Goal: Task Accomplishment & Management: Use online tool/utility

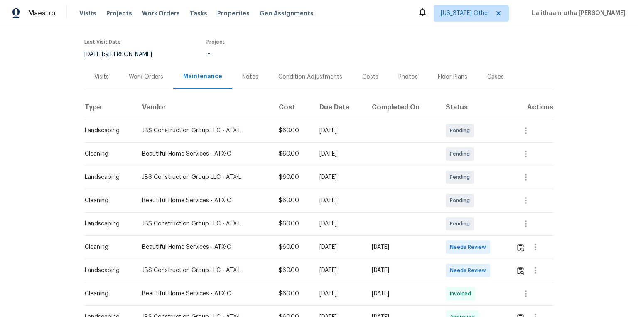
scroll to position [100, 0]
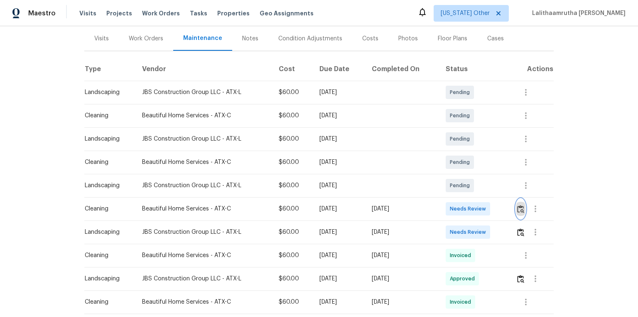
click at [454, 208] on button "button" at bounding box center [521, 209] width 10 height 20
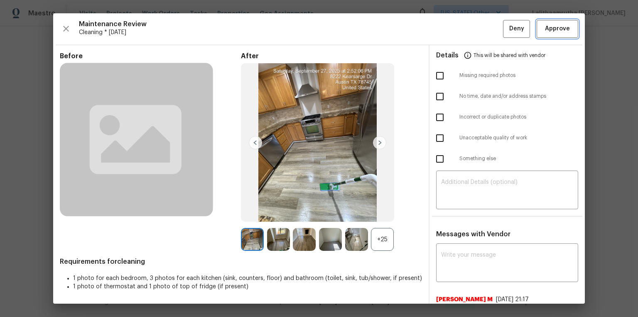
click at [454, 26] on span "Approve" at bounding box center [557, 29] width 25 height 10
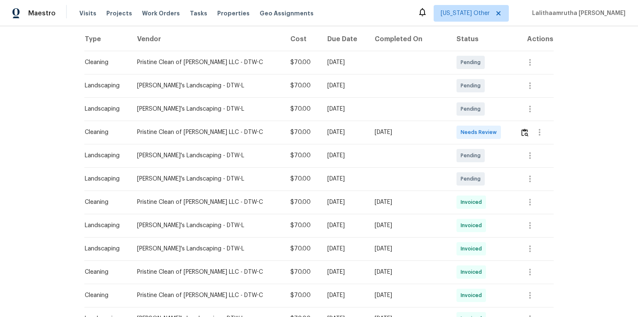
scroll to position [133, 0]
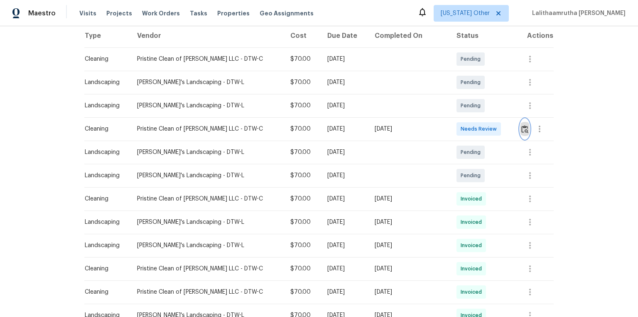
click at [454, 132] on img "button" at bounding box center [524, 129] width 7 height 8
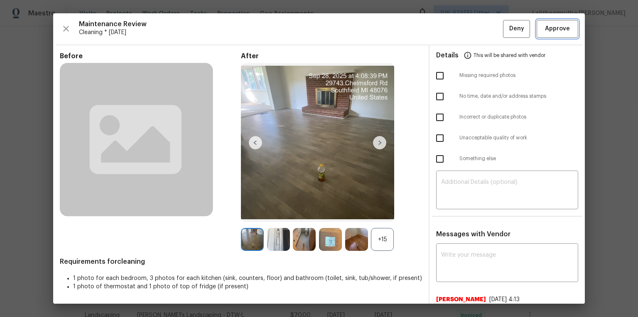
click at [454, 28] on span "Approve" at bounding box center [557, 29] width 25 height 10
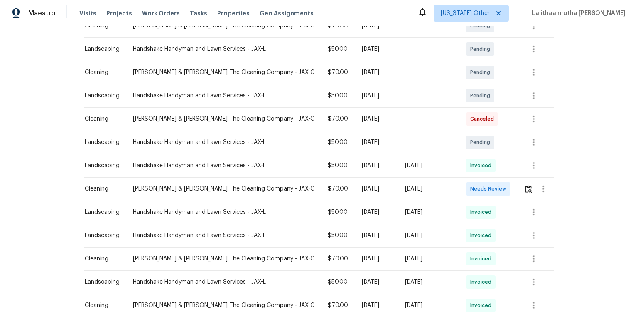
scroll to position [199, 0]
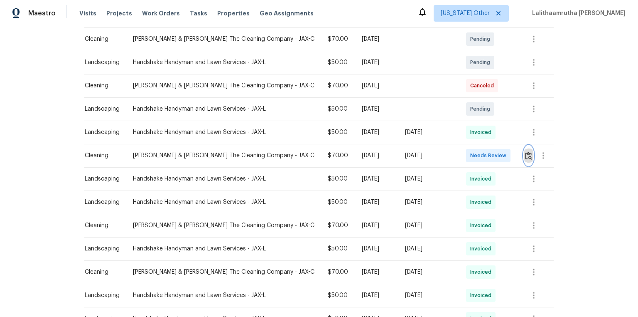
click at [454, 152] on img "button" at bounding box center [528, 156] width 7 height 8
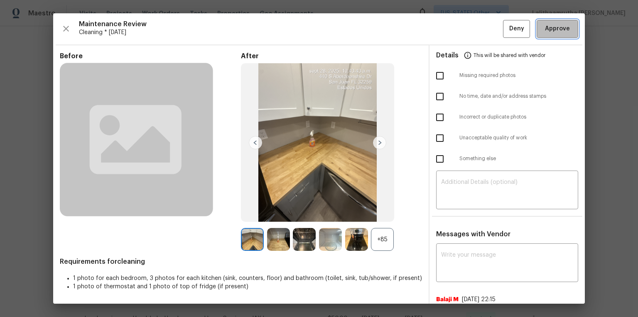
click at [454, 28] on span "Approve" at bounding box center [557, 29] width 25 height 10
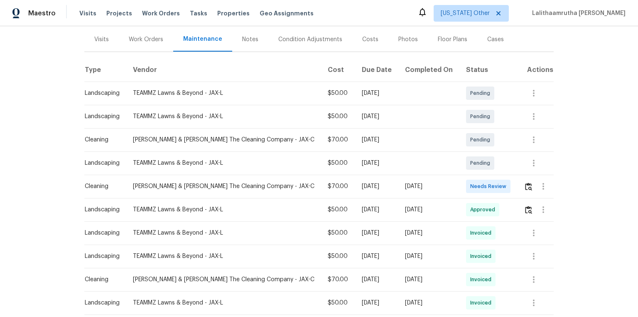
scroll to position [100, 0]
click at [454, 183] on img "button" at bounding box center [528, 186] width 7 height 8
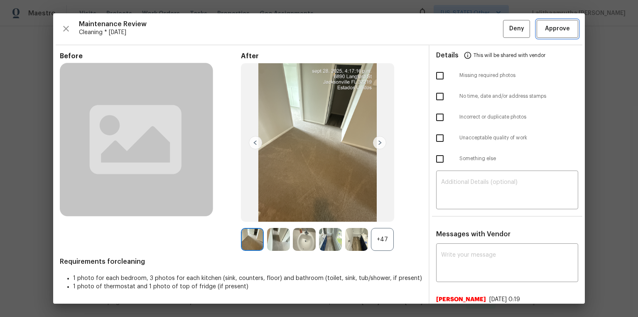
click at [454, 32] on span "Approve" at bounding box center [557, 29] width 25 height 10
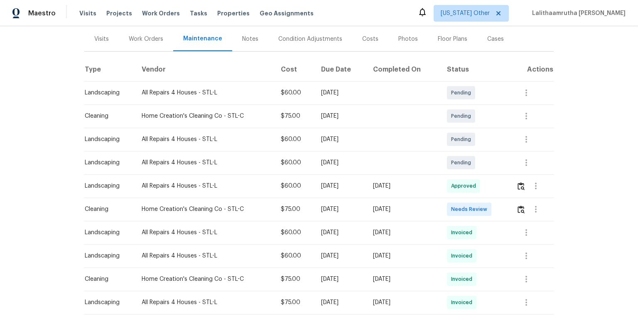
scroll to position [100, 0]
click at [454, 207] on img "button" at bounding box center [521, 209] width 7 height 8
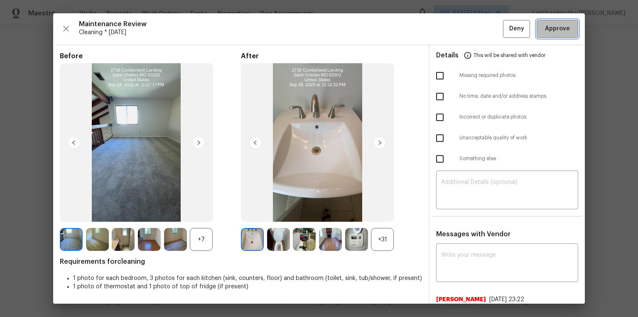
click at [454, 30] on span "Approve" at bounding box center [557, 29] width 25 height 10
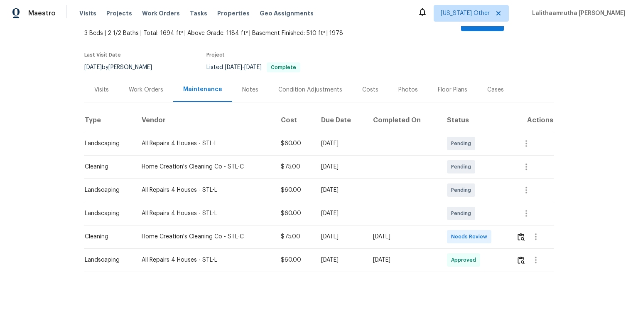
scroll to position [58, 0]
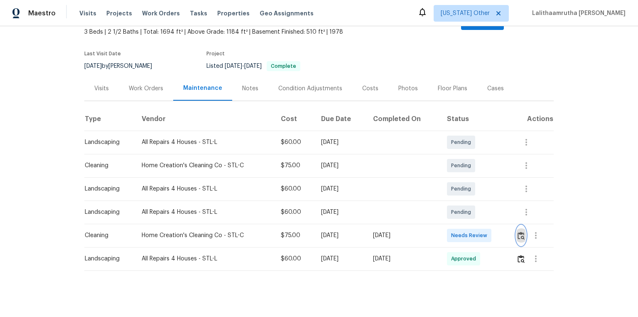
click at [454, 213] on button "button" at bounding box center [521, 235] width 10 height 20
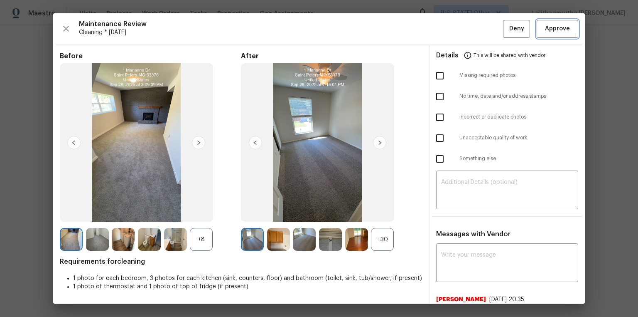
click at [454, 30] on span "Approve" at bounding box center [557, 29] width 25 height 10
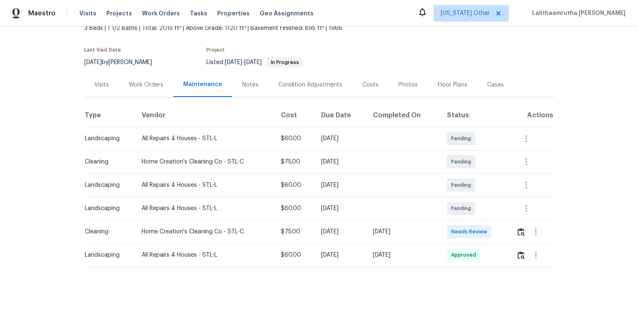
scroll to position [58, 0]
click at [454, 213] on img "button" at bounding box center [521, 232] width 7 height 8
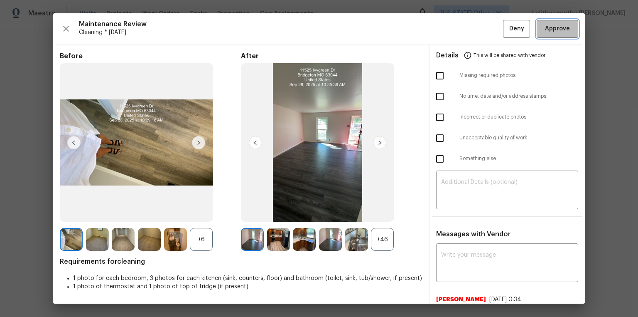
click at [454, 27] on span "Approve" at bounding box center [557, 29] width 25 height 10
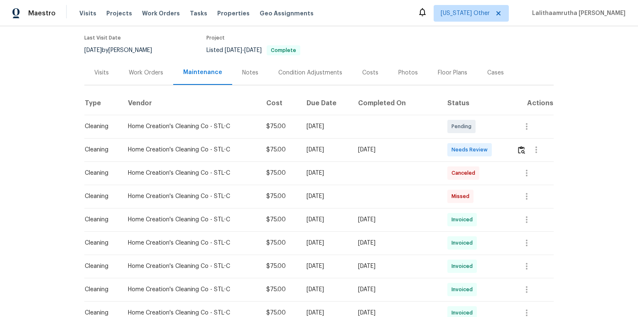
scroll to position [66, 0]
click at [454, 147] on img "button" at bounding box center [521, 149] width 7 height 8
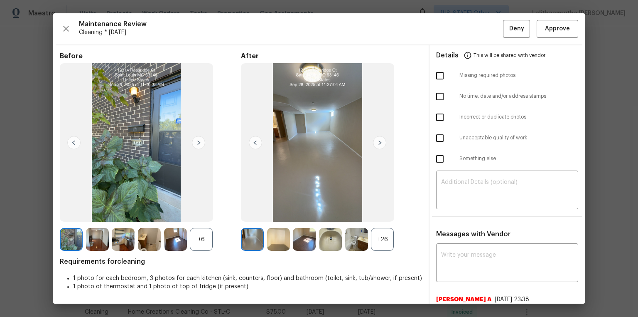
click at [250, 145] on img at bounding box center [255, 142] width 13 height 13
click at [336, 213] on img at bounding box center [330, 239] width 23 height 23
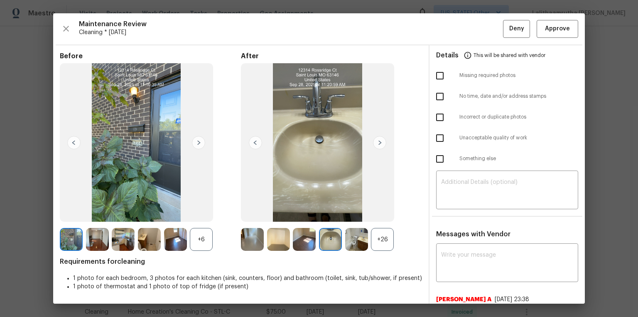
click at [311, 213] on img at bounding box center [304, 239] width 23 height 23
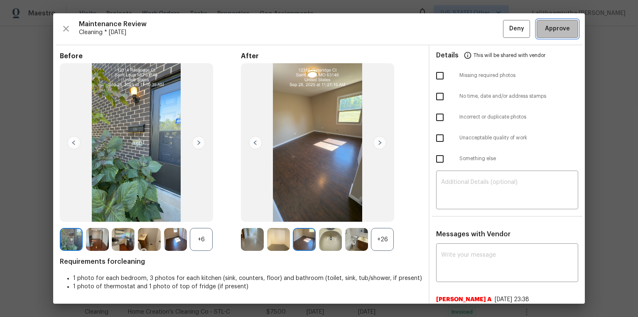
click at [454, 25] on span "Approve" at bounding box center [557, 29] width 25 height 10
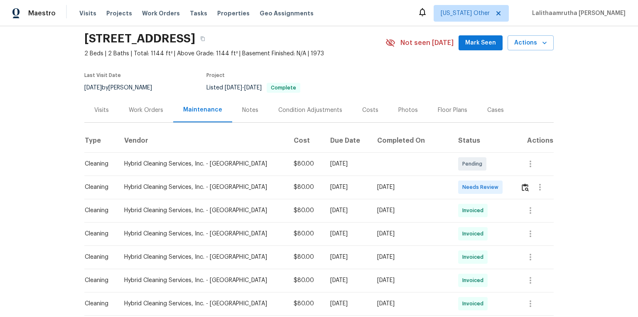
scroll to position [66, 0]
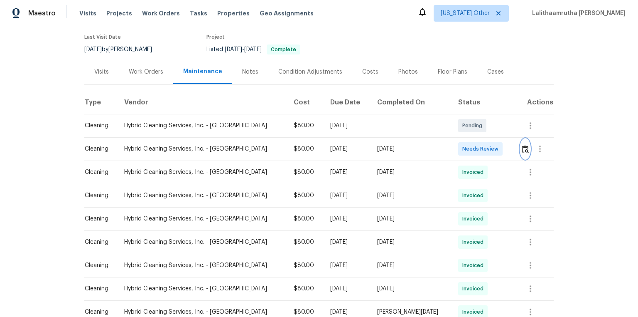
click at [454, 150] on img "button" at bounding box center [525, 149] width 7 height 8
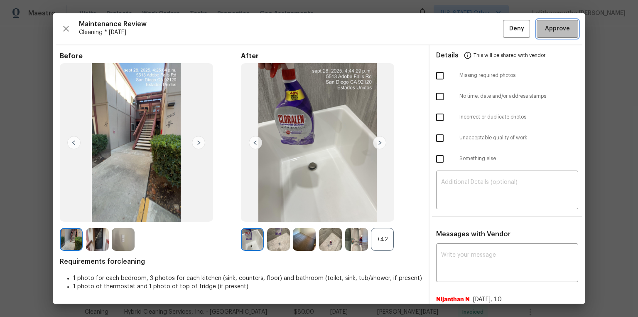
click at [454, 30] on span "Approve" at bounding box center [557, 29] width 25 height 10
